Goal: Use online tool/utility: Utilize a website feature to perform a specific function

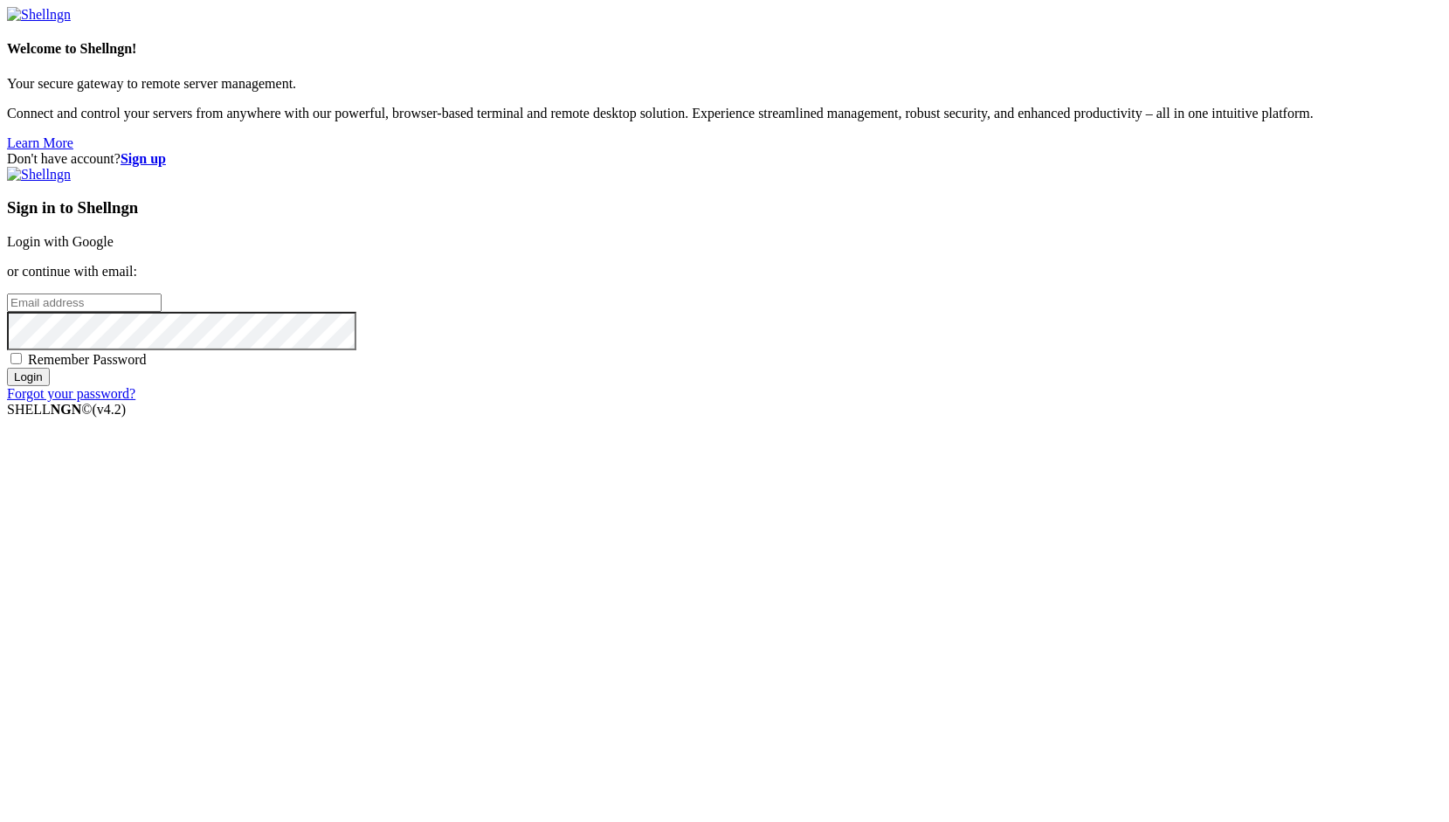
type input "root"
click at [114, 249] on link "Login with Google" at bounding box center [60, 241] width 107 height 15
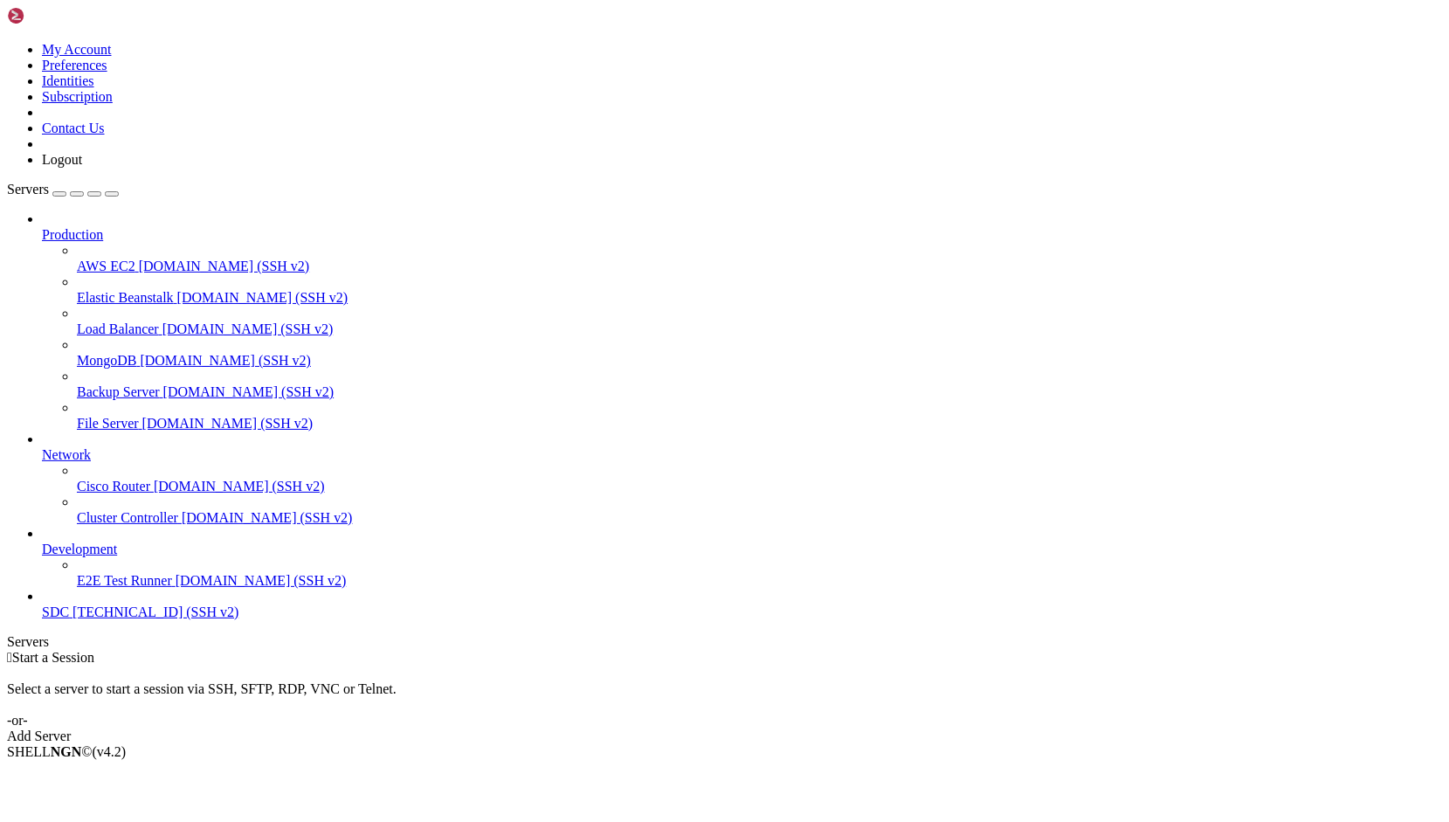
click at [72, 619] on span "[TECHNICAL_ID] (SSH v2)" at bounding box center [155, 611] width 166 height 15
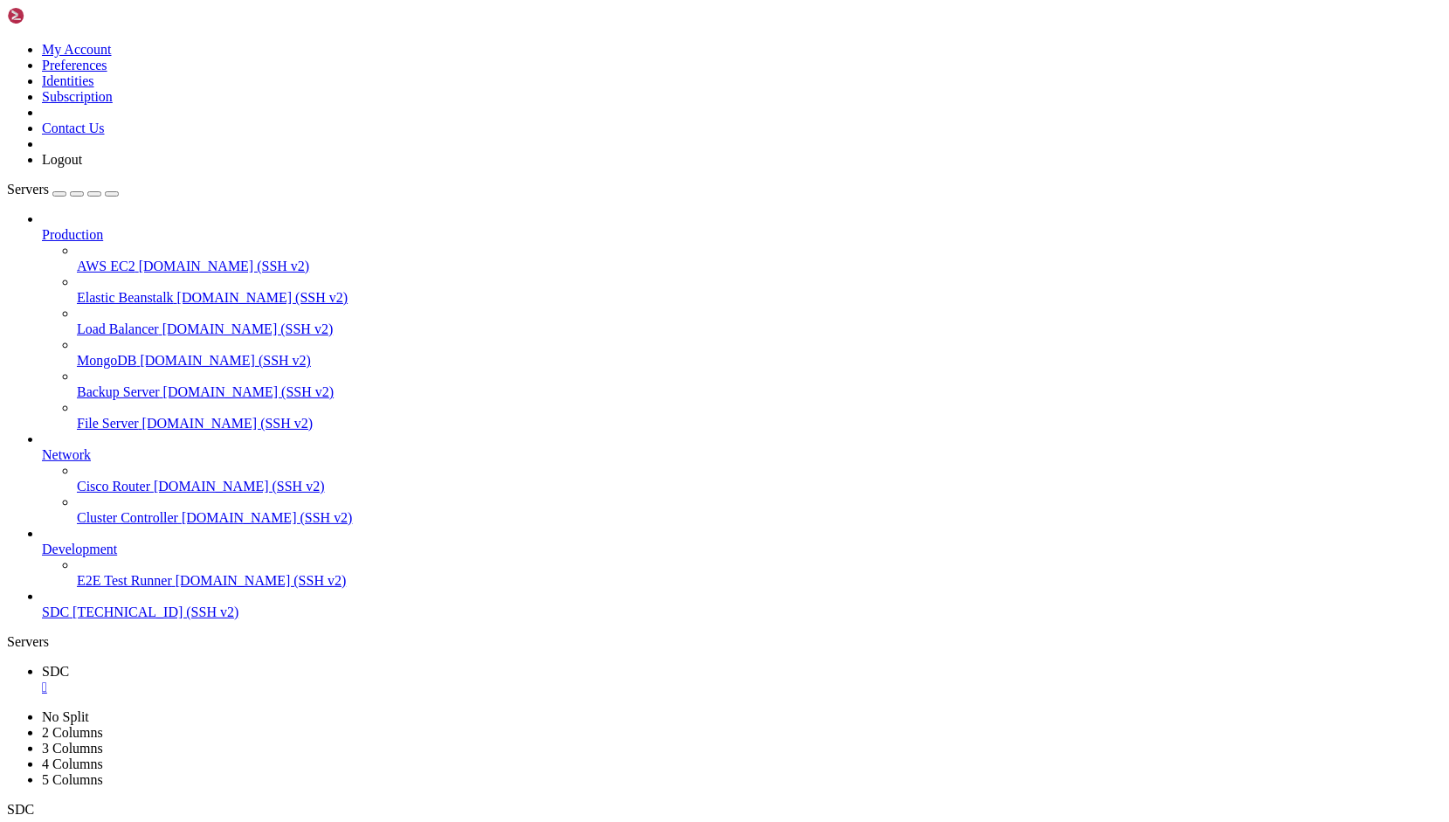
scroll to position [460, 0]
copy x-row "[URL][DOMAIN_NAME]"
